Goal: Navigation & Orientation: Find specific page/section

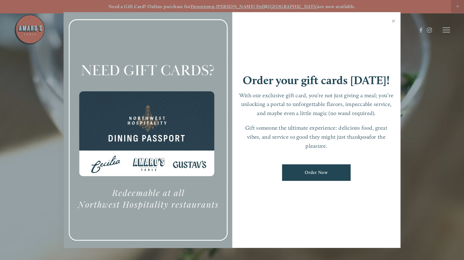
click at [457, 6] on div at bounding box center [232, 130] width 464 height 260
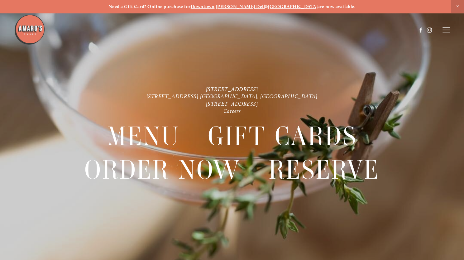
click at [458, 5] on span "Close Announcement" at bounding box center [457, 6] width 13 height 13
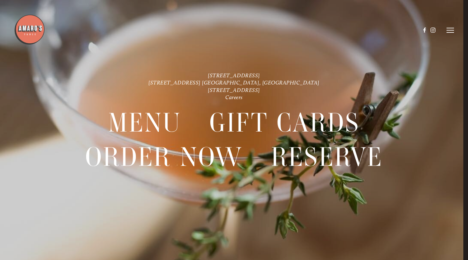
click at [453, 29] on icon at bounding box center [450, 30] width 7 height 6
click at [334, 30] on span "Menu" at bounding box center [339, 29] width 12 height 5
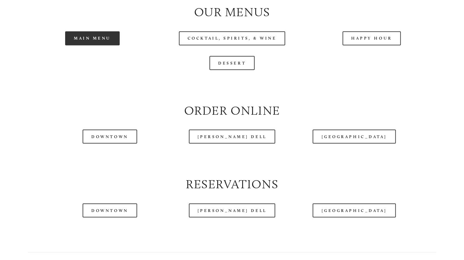
scroll to position [636, 0]
click at [91, 45] on link "Main Menu" at bounding box center [92, 38] width 55 height 14
